Goal: Information Seeking & Learning: Understand process/instructions

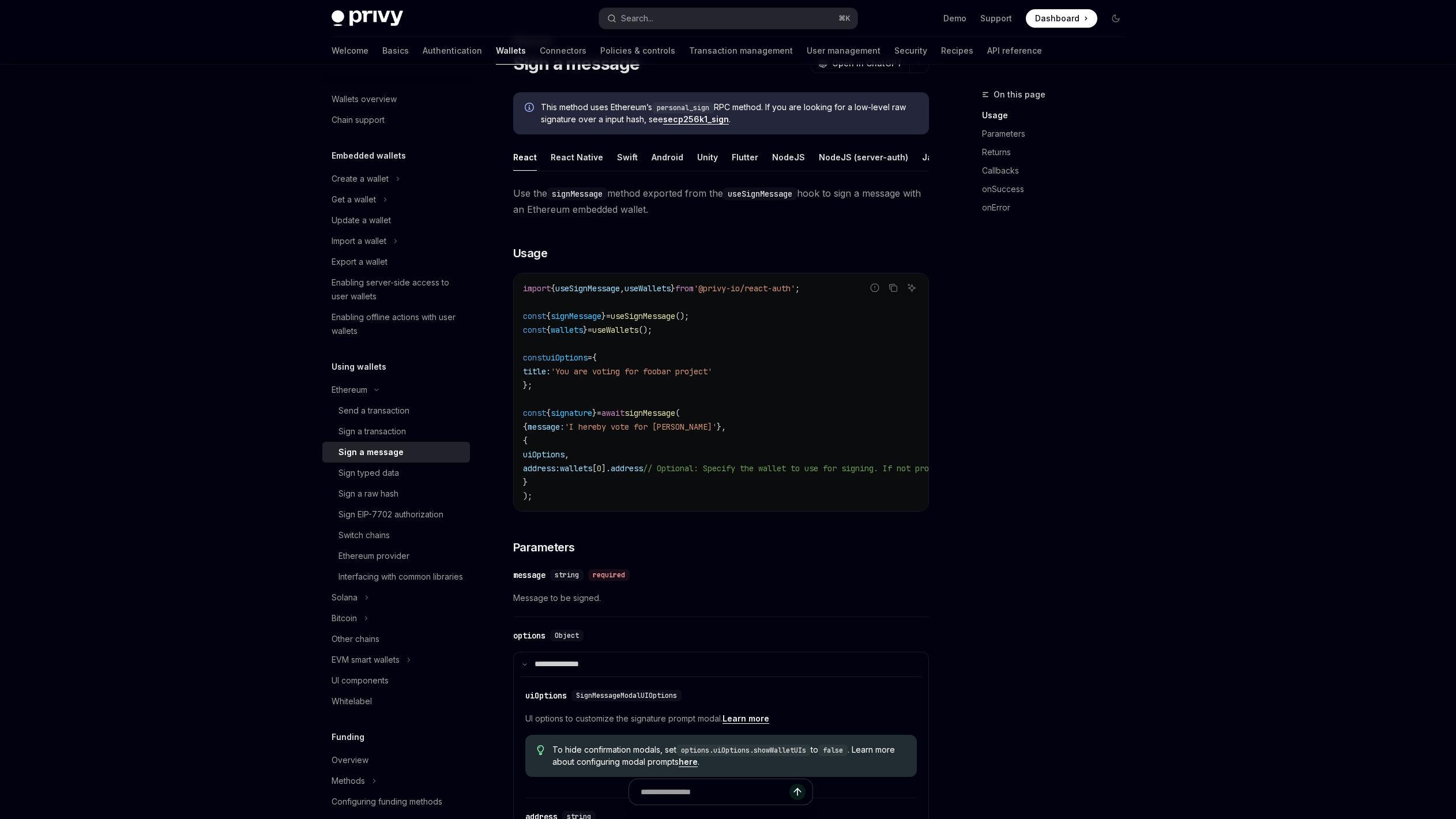
scroll to position [82, 0]
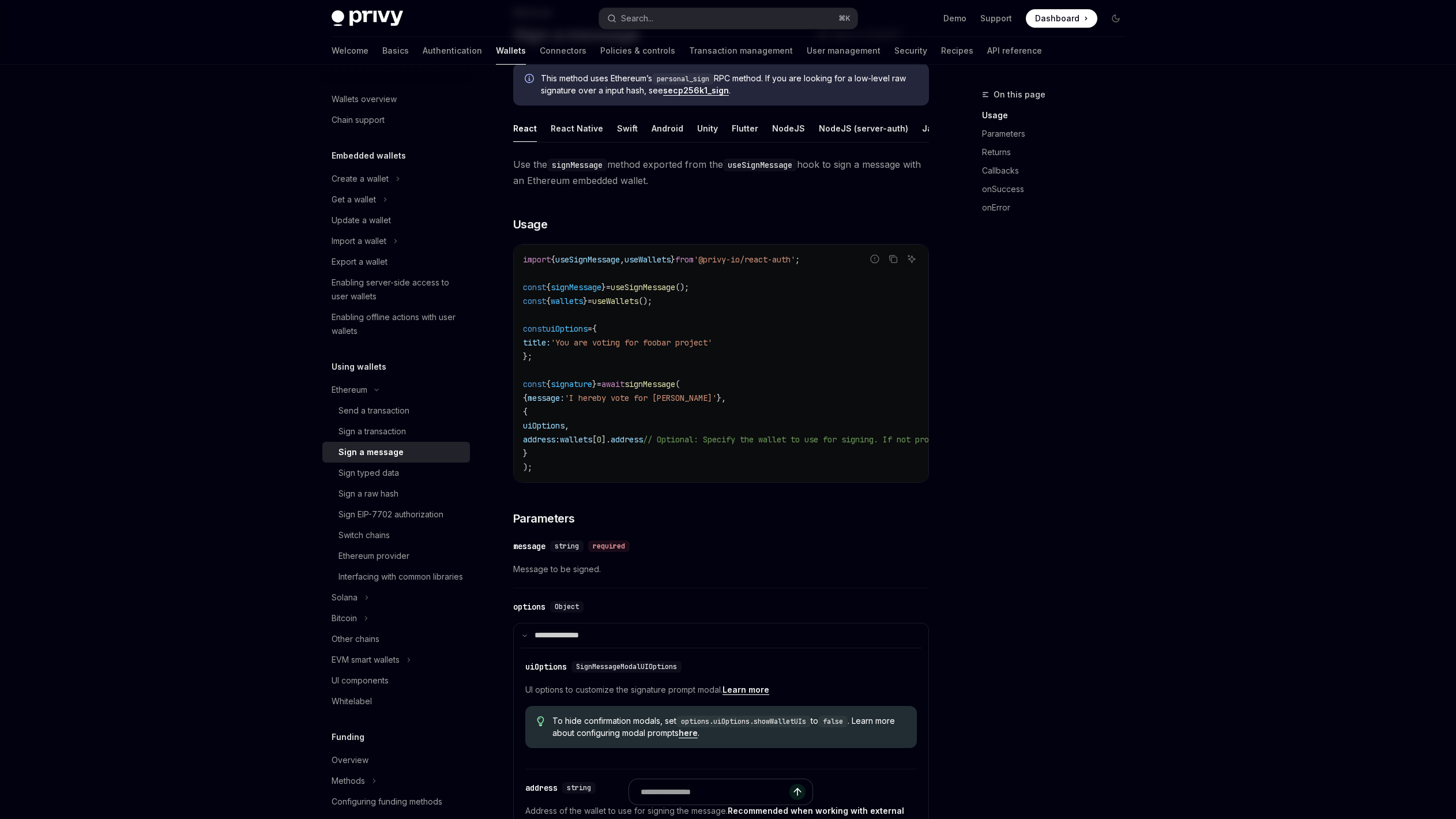
click at [663, 292] on span "useSignMessage" at bounding box center [643, 287] width 65 height 10
copy code "const { signMessage } = useSignMessage ();"
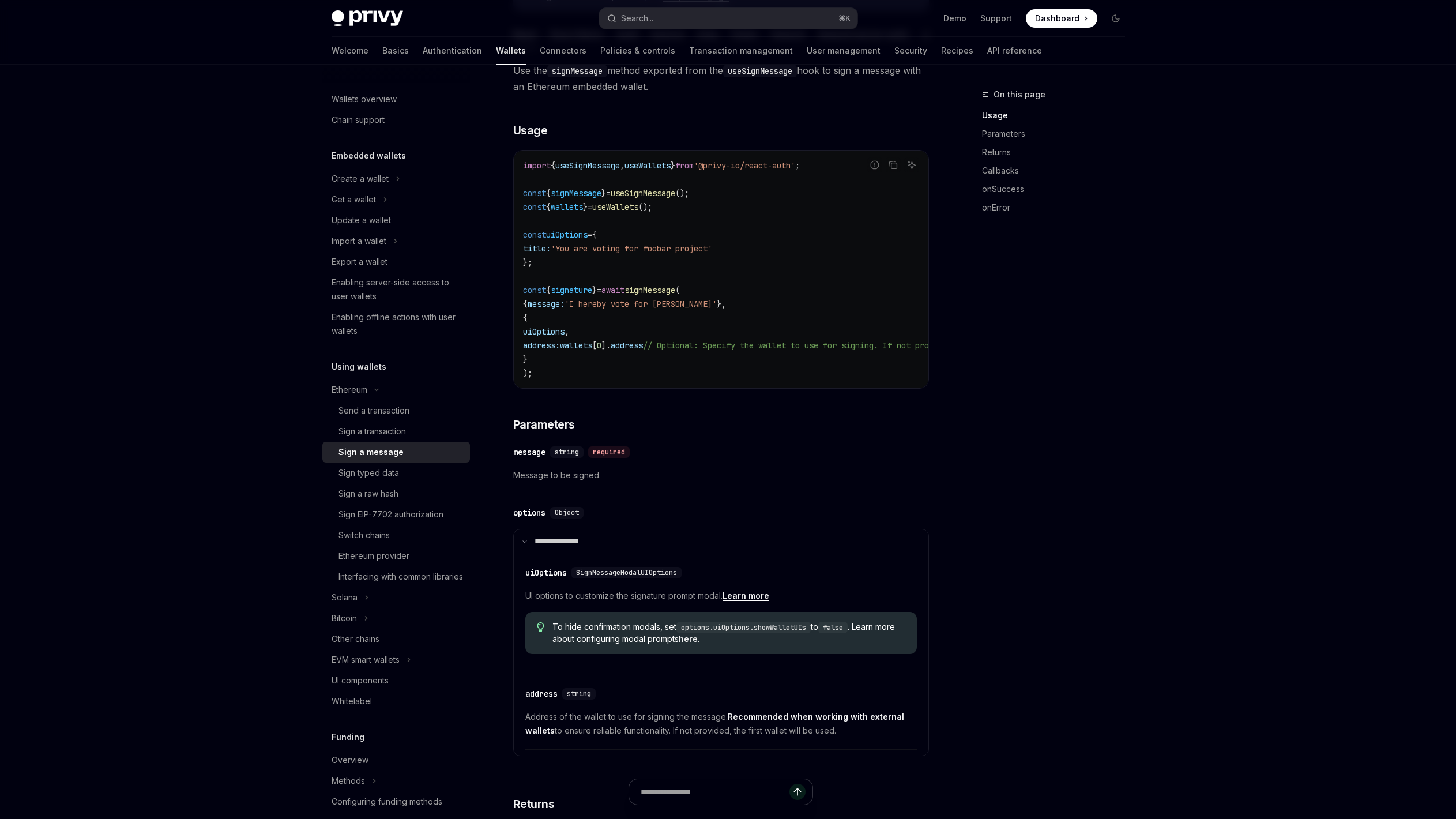
scroll to position [196, 0]
